Goal: Transaction & Acquisition: Purchase product/service

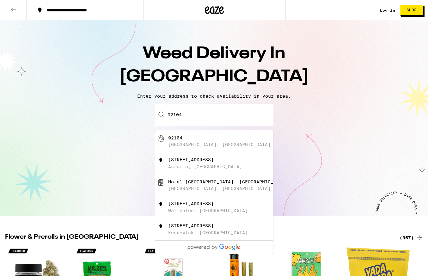
scroll to position [0, 0]
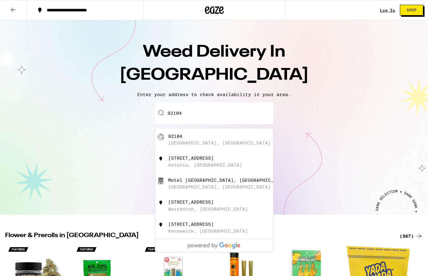
click at [174, 145] on div "[GEOGRAPHIC_DATA], [GEOGRAPHIC_DATA]" at bounding box center [219, 142] width 103 height 5
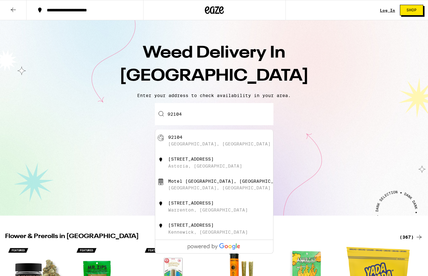
type input "[GEOGRAPHIC_DATA]"
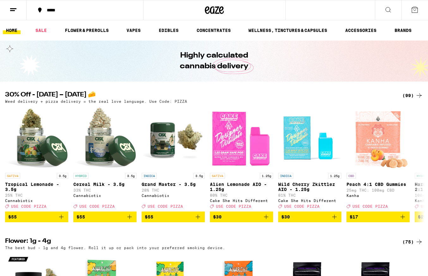
click at [390, 9] on icon at bounding box center [389, 10] width 8 height 8
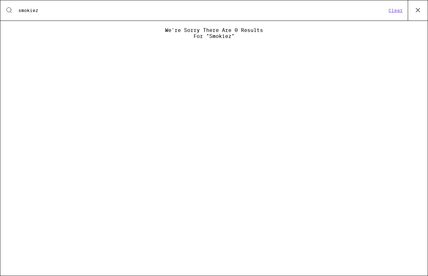
type input "smokiez"
